Goal: Task Accomplishment & Management: Complete application form

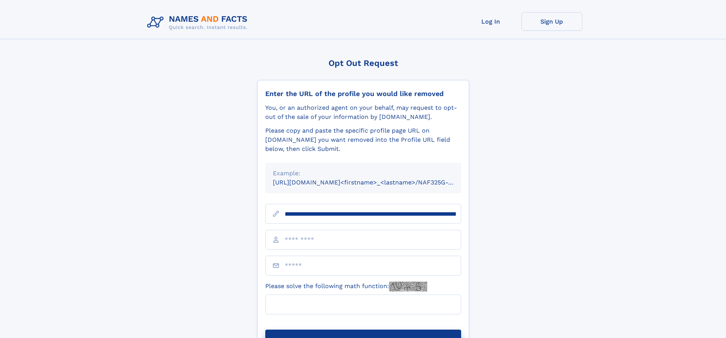
type input "**********"
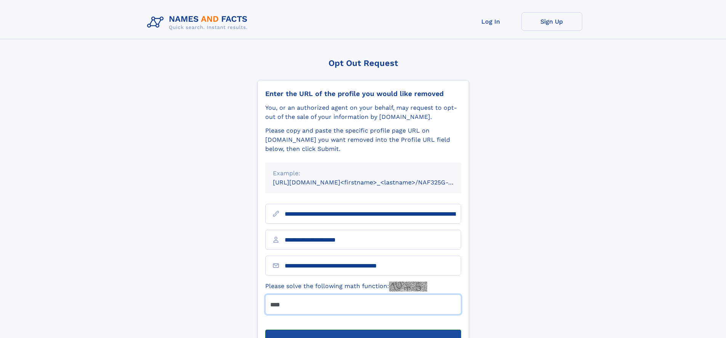
type input "****"
click at [363, 330] on button "Submit Opt Out Request" at bounding box center [363, 342] width 196 height 24
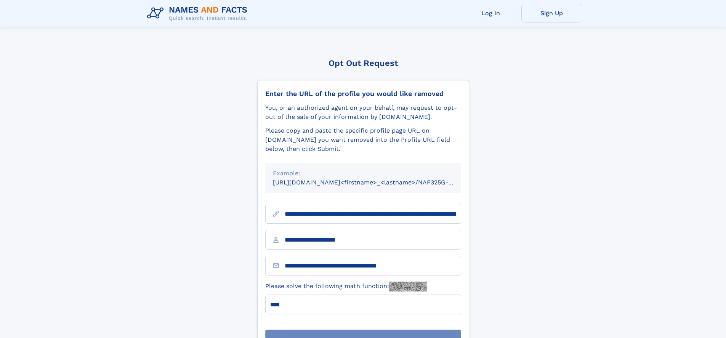
scroll to position [24, 0]
